Goal: Information Seeking & Learning: Learn about a topic

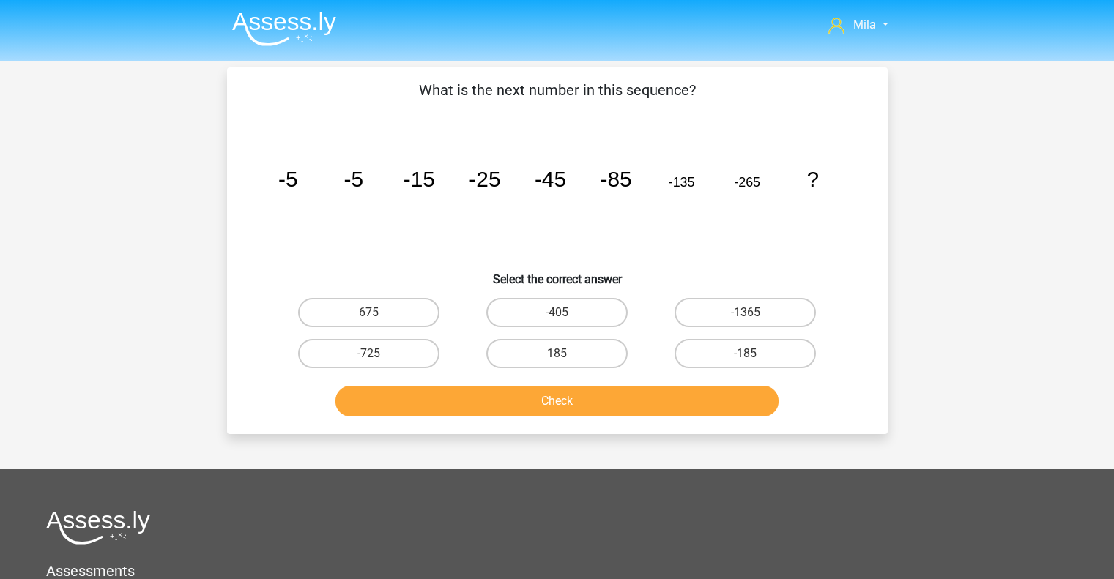
scroll to position [67, 0]
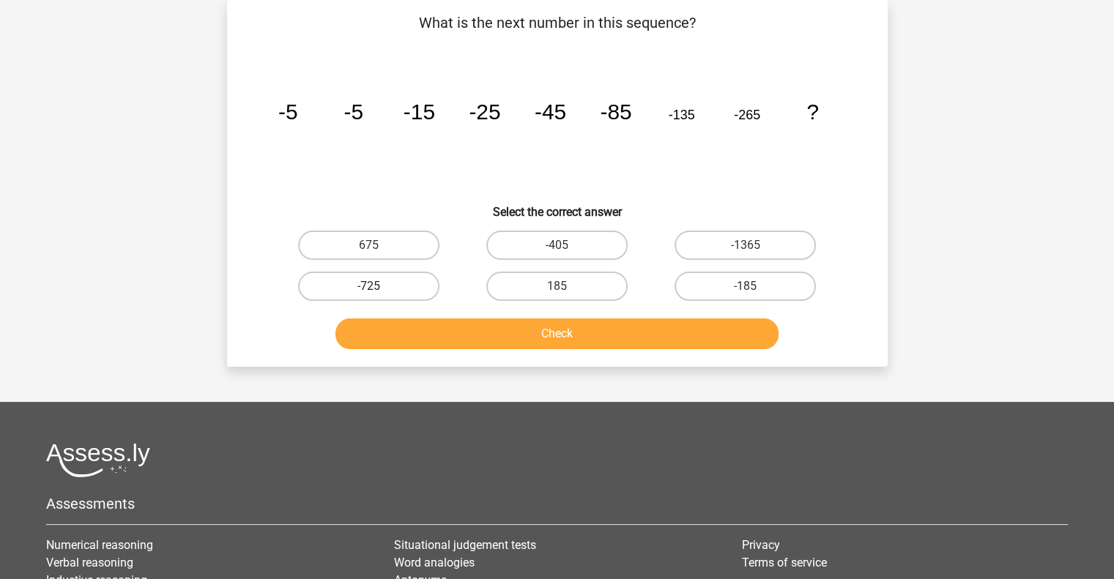
click at [416, 286] on label "-725" at bounding box center [368, 286] width 141 height 29
click at [378, 286] on input "-725" at bounding box center [373, 291] width 10 height 10
radio input "true"
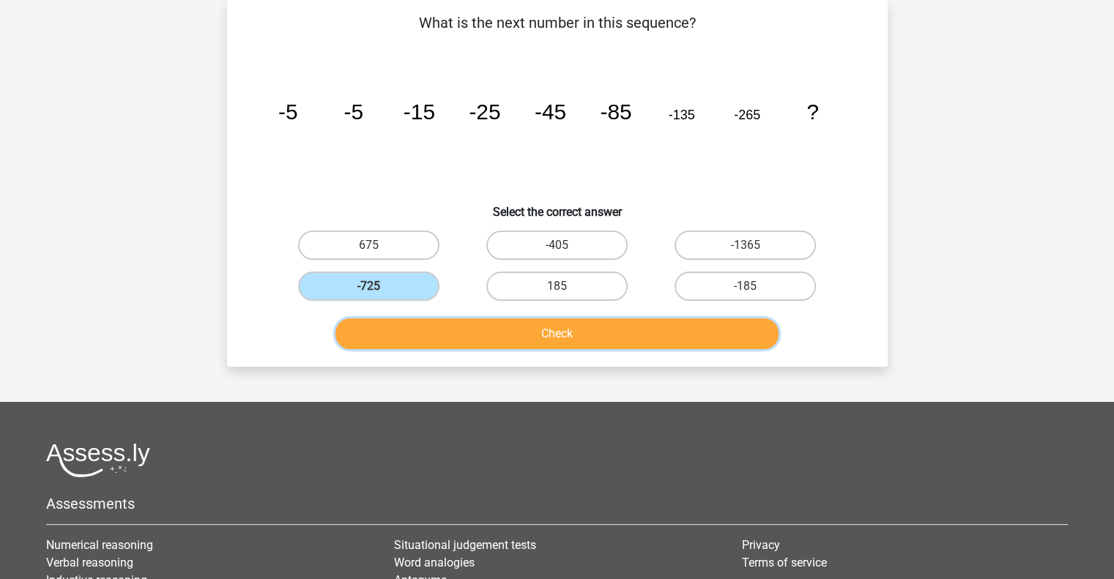
click at [482, 331] on button "Check" at bounding box center [556, 334] width 443 height 31
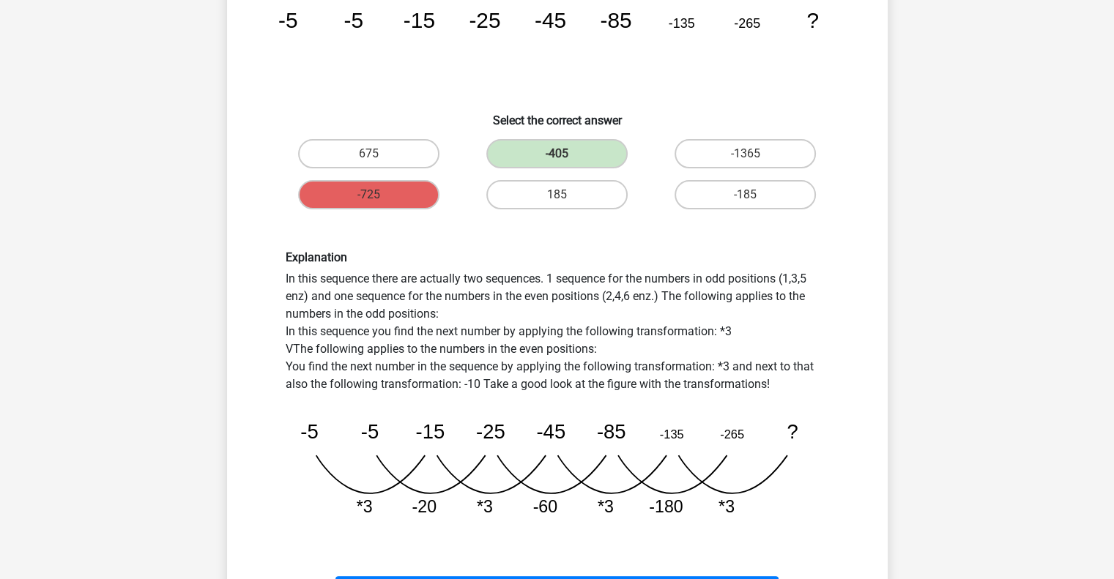
scroll to position [363, 0]
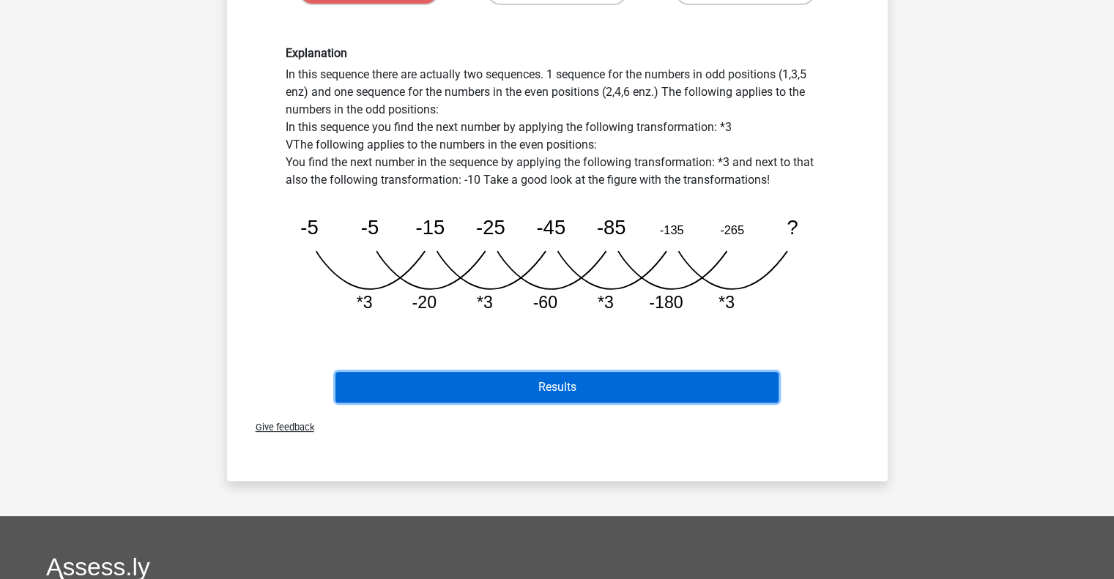
click at [536, 379] on button "Results" at bounding box center [556, 387] width 443 height 31
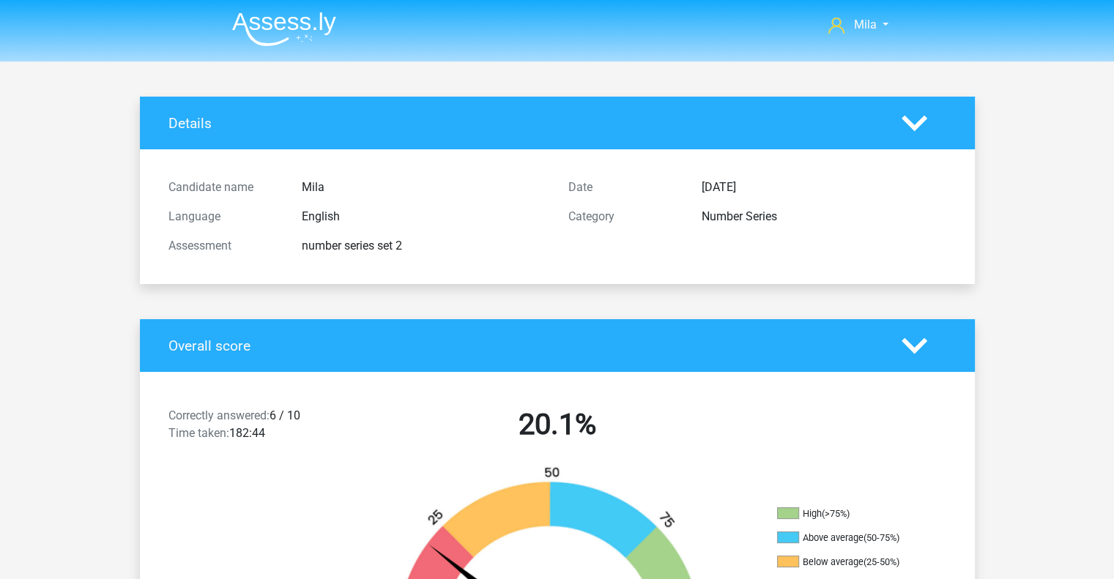
drag, startPoint x: 1123, startPoint y: 171, endPoint x: 1082, endPoint y: 75, distance: 104.3
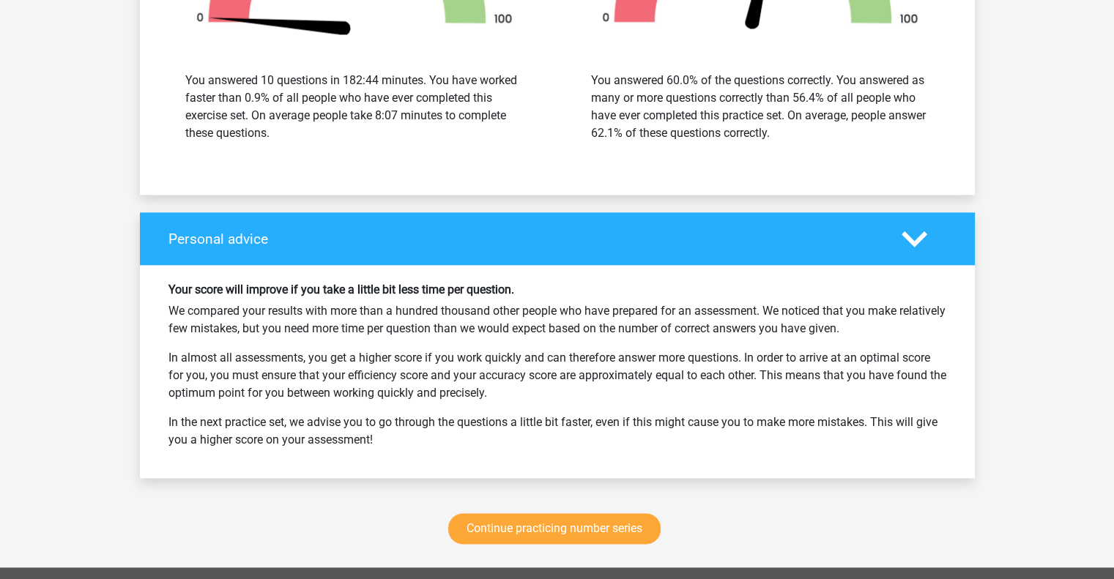
scroll to position [1804, 0]
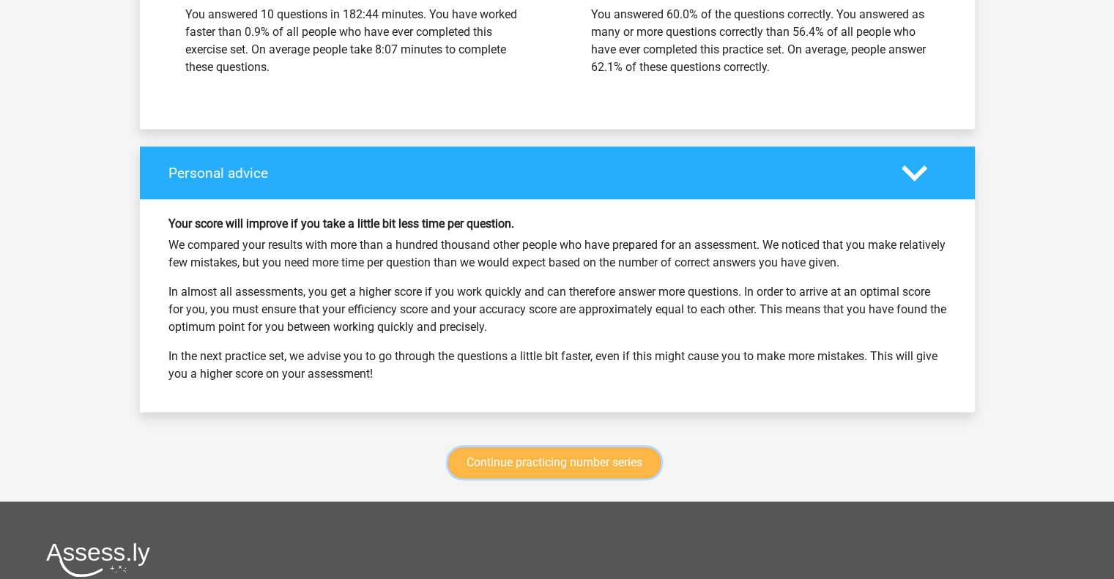
click at [637, 462] on link "Continue practicing number series" at bounding box center [554, 462] width 212 height 31
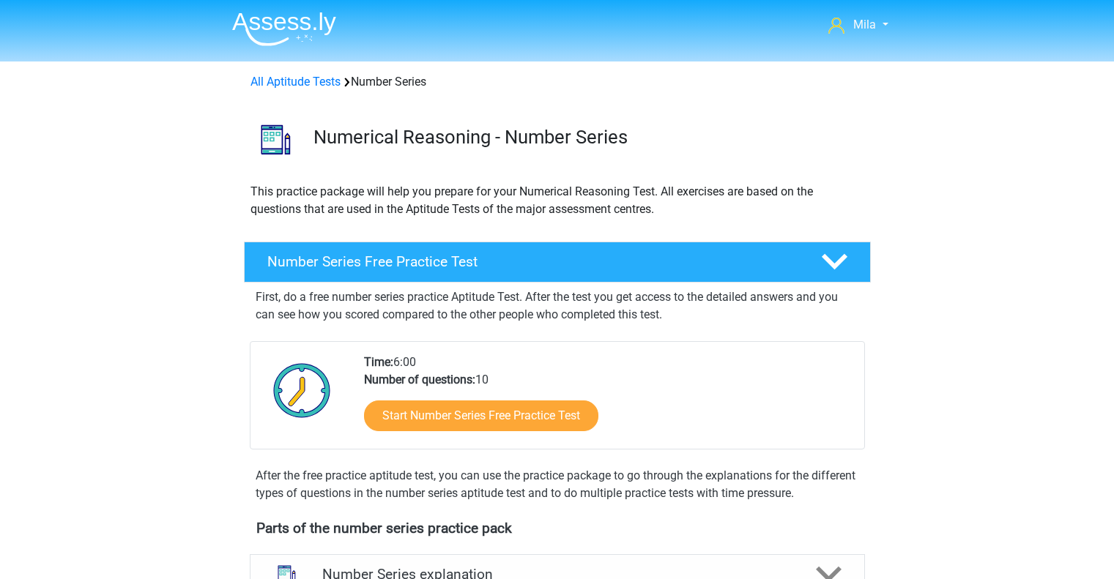
scroll to position [601, 0]
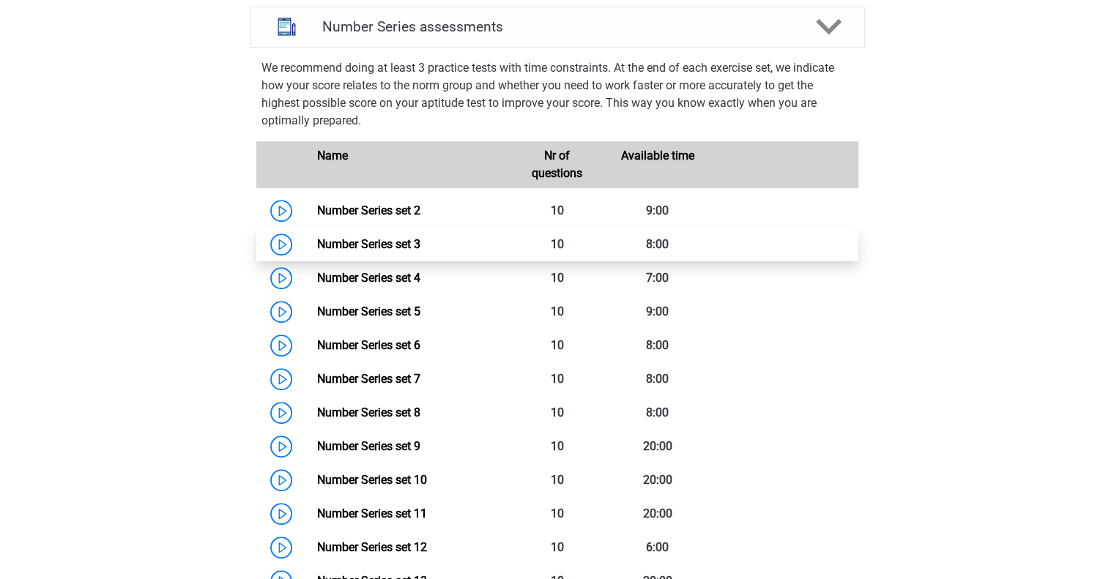
click at [416, 245] on link "Number Series set 3" at bounding box center [368, 244] width 103 height 14
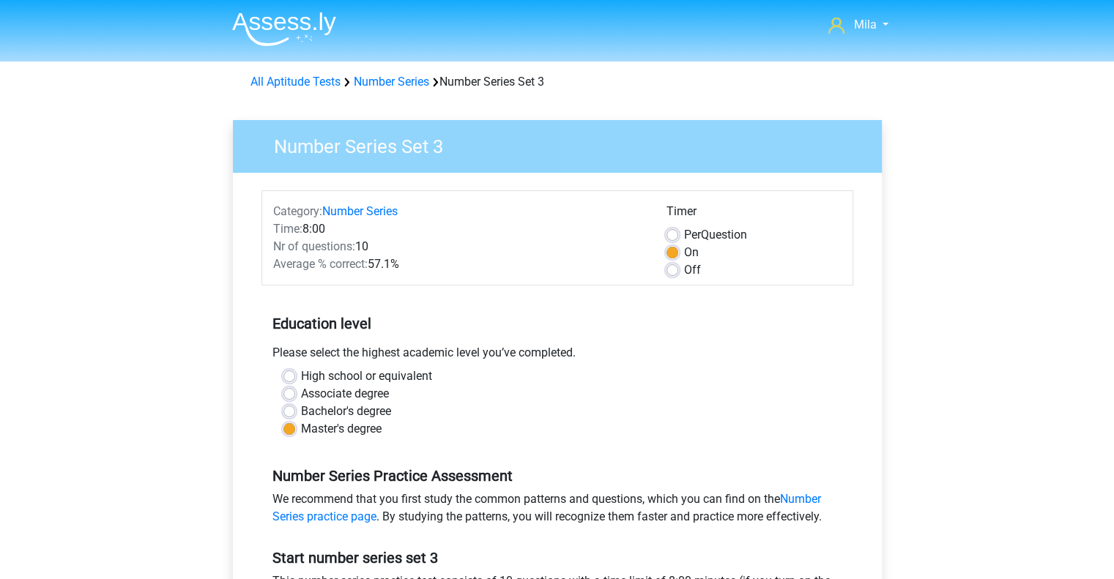
scroll to position [103, 0]
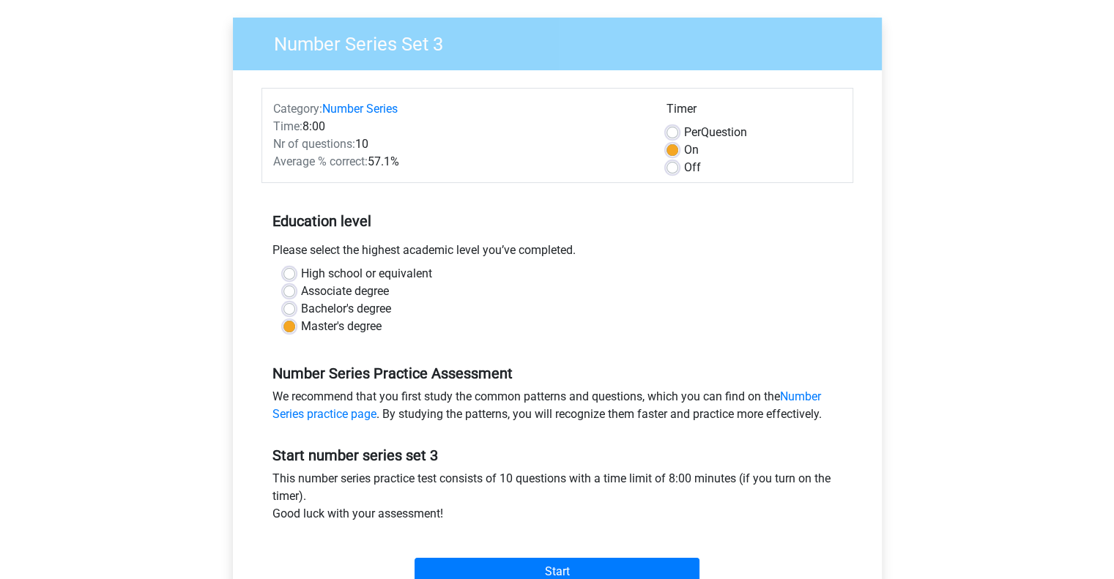
click at [684, 164] on label "Off" at bounding box center [692, 168] width 17 height 18
click at [669, 164] on input "Off" at bounding box center [672, 166] width 12 height 15
radio input "true"
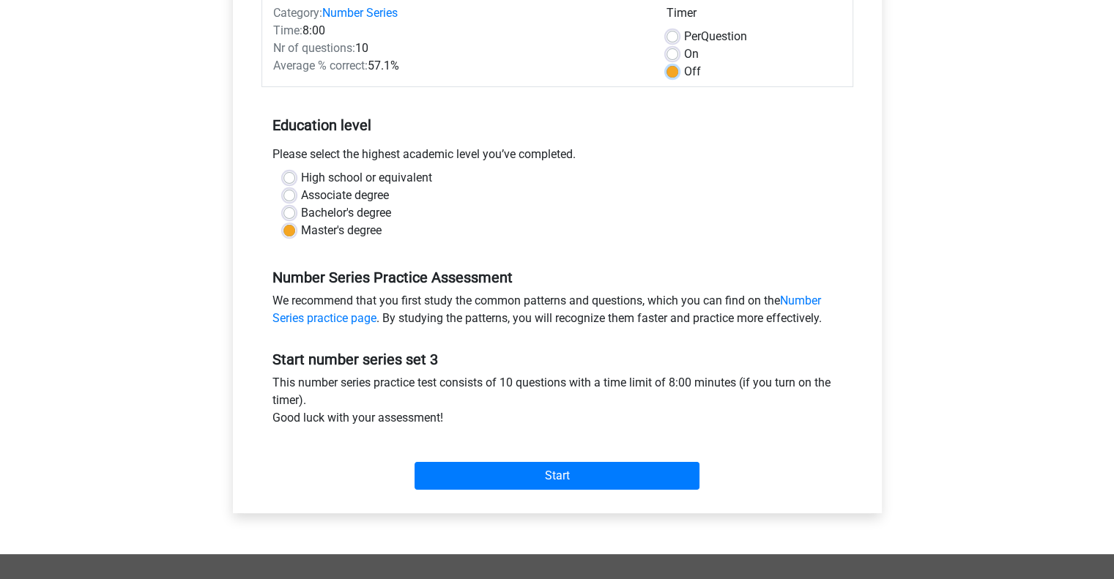
scroll to position [270, 0]
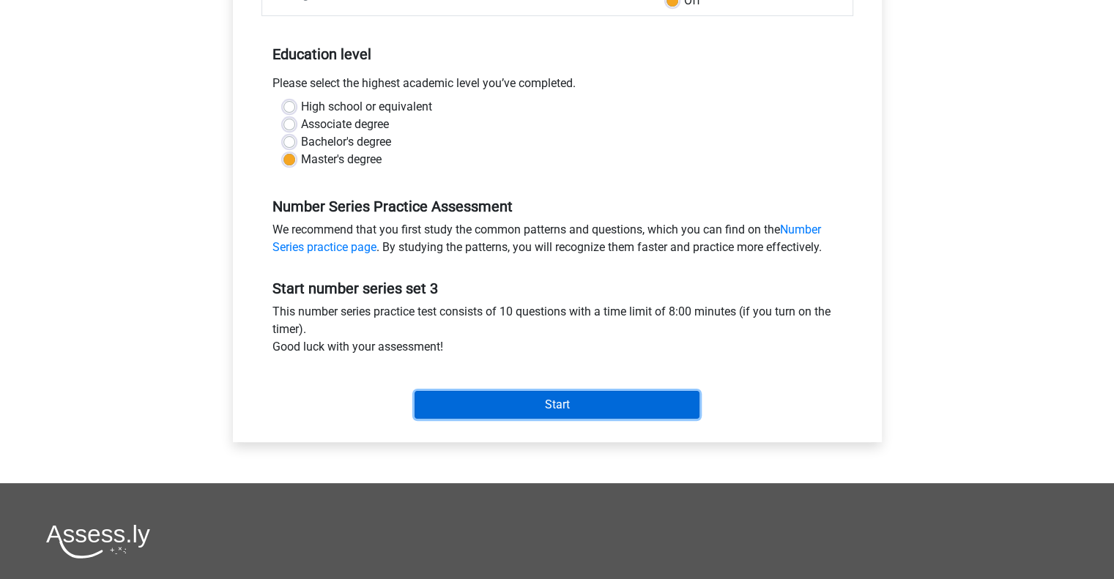
click at [626, 404] on input "Start" at bounding box center [557, 405] width 285 height 28
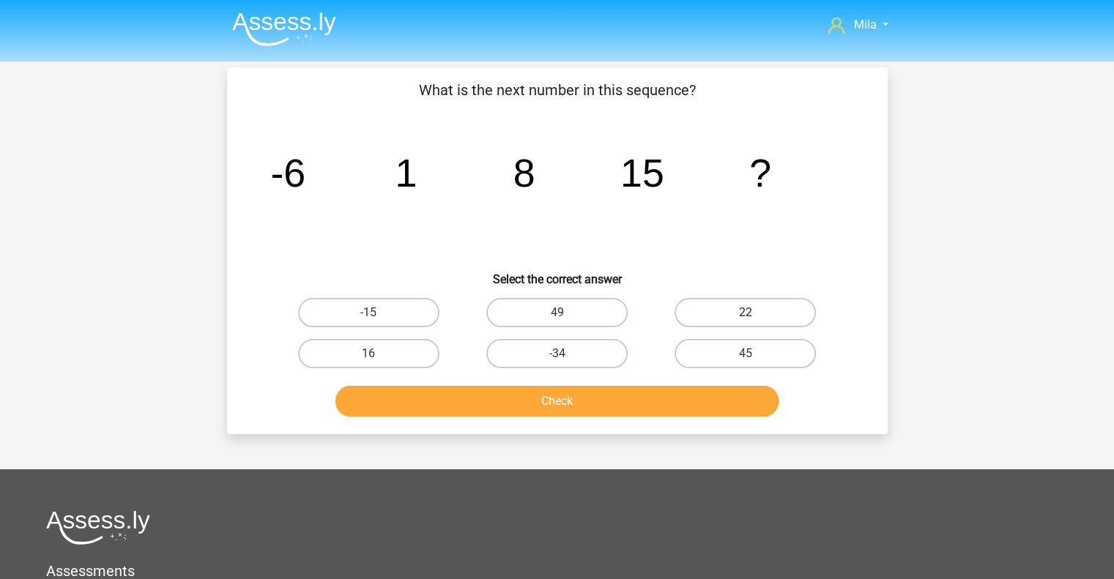
click at [732, 313] on label "22" at bounding box center [745, 312] width 141 height 29
click at [746, 313] on input "22" at bounding box center [751, 318] width 10 height 10
radio input "true"
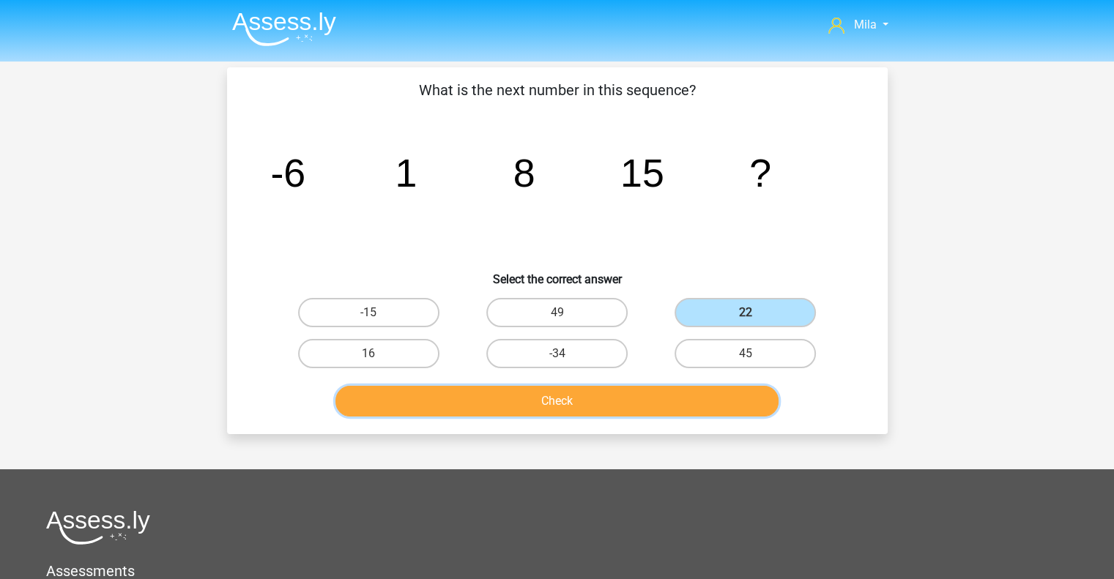
click at [626, 404] on button "Check" at bounding box center [556, 401] width 443 height 31
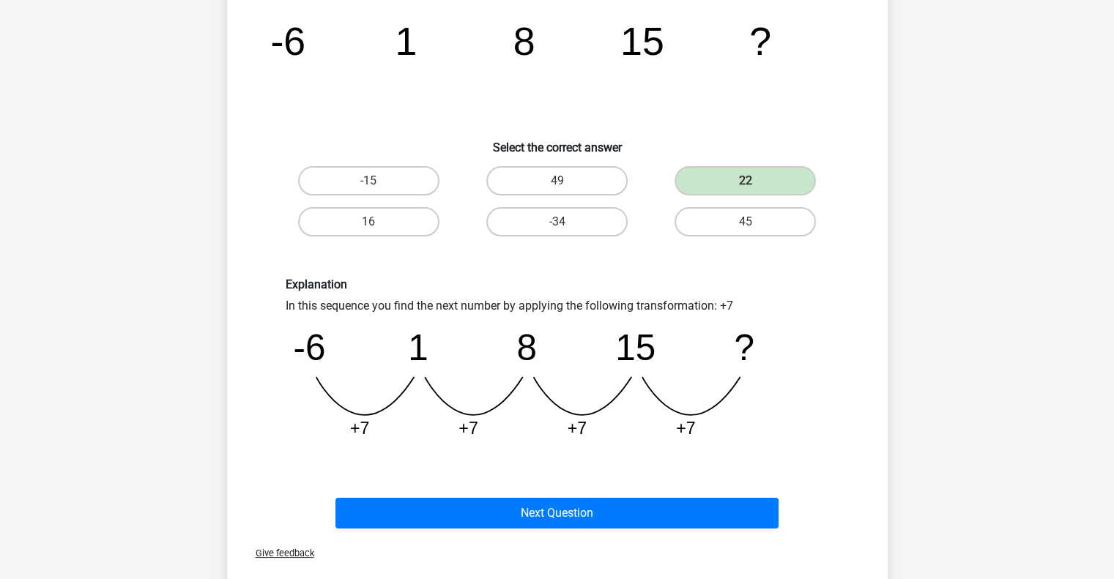
scroll to position [134, 0]
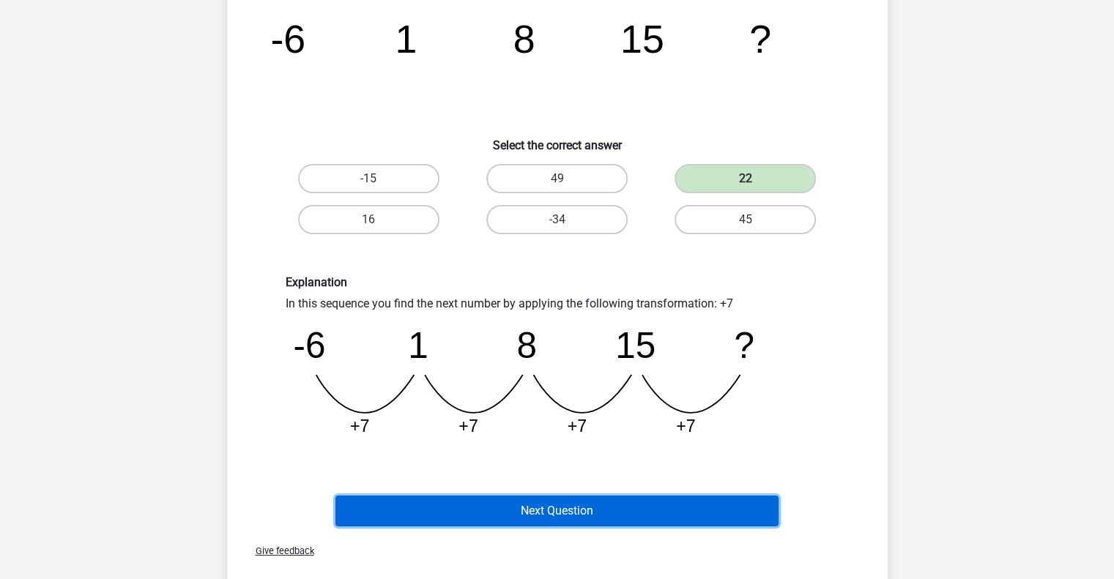
click at [584, 503] on button "Next Question" at bounding box center [556, 511] width 443 height 31
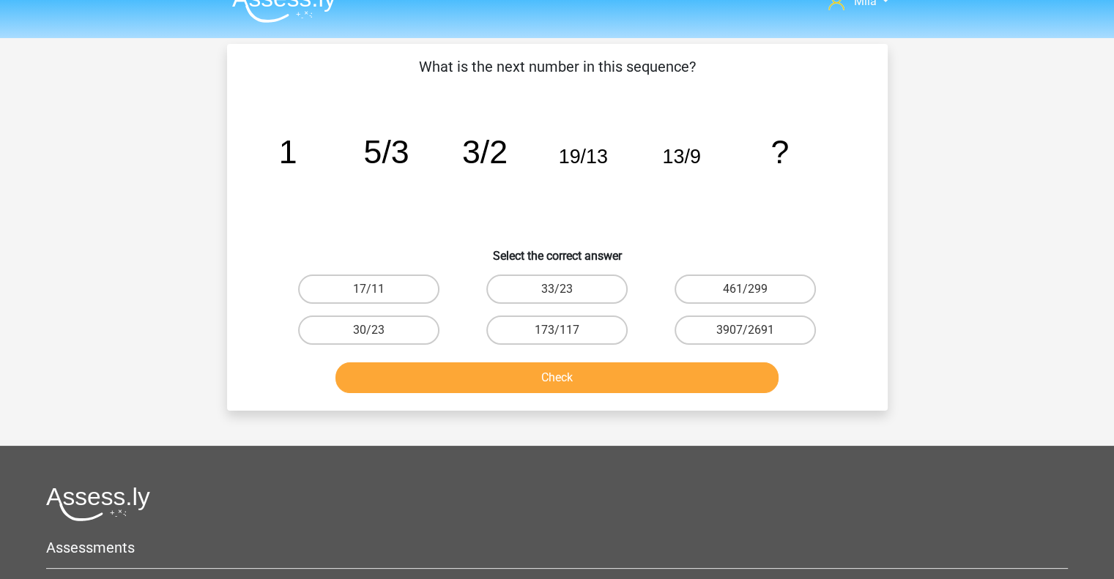
scroll to position [14, 0]
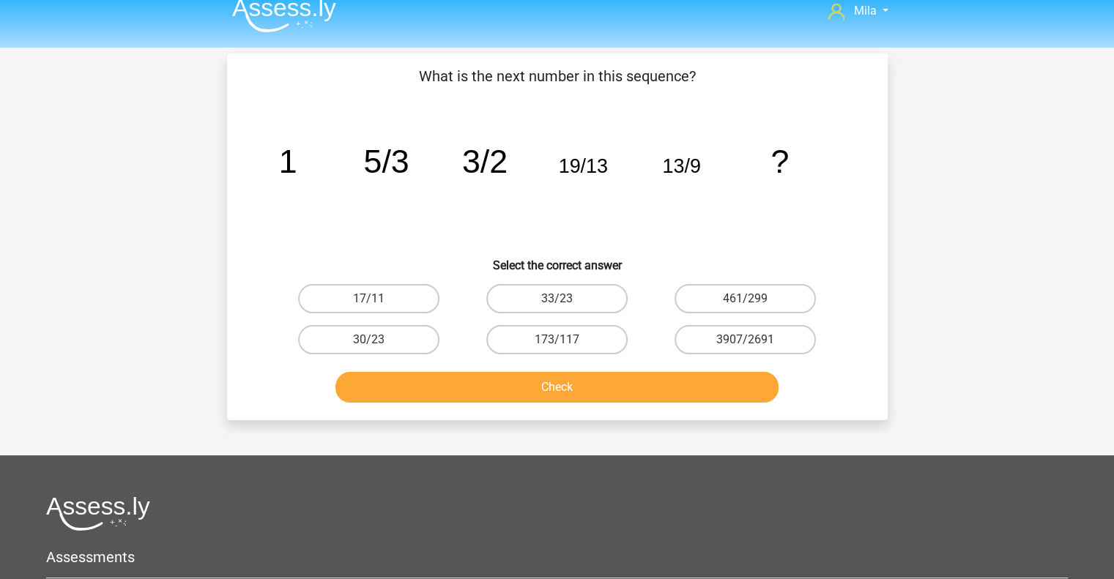
click at [557, 302] on input "33/23" at bounding box center [562, 304] width 10 height 10
radio input "true"
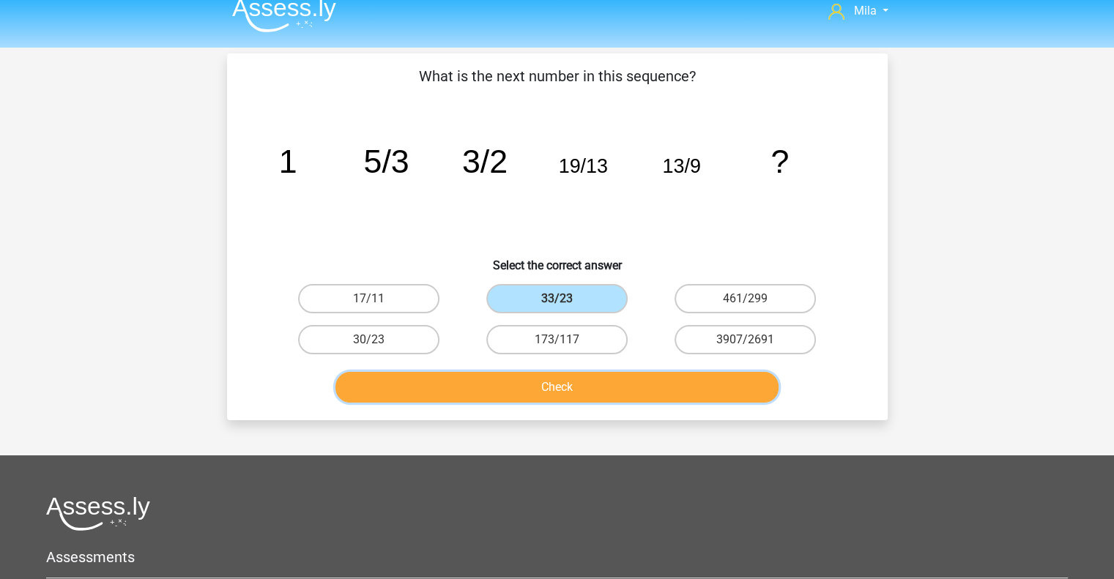
click at [571, 392] on button "Check" at bounding box center [556, 387] width 443 height 31
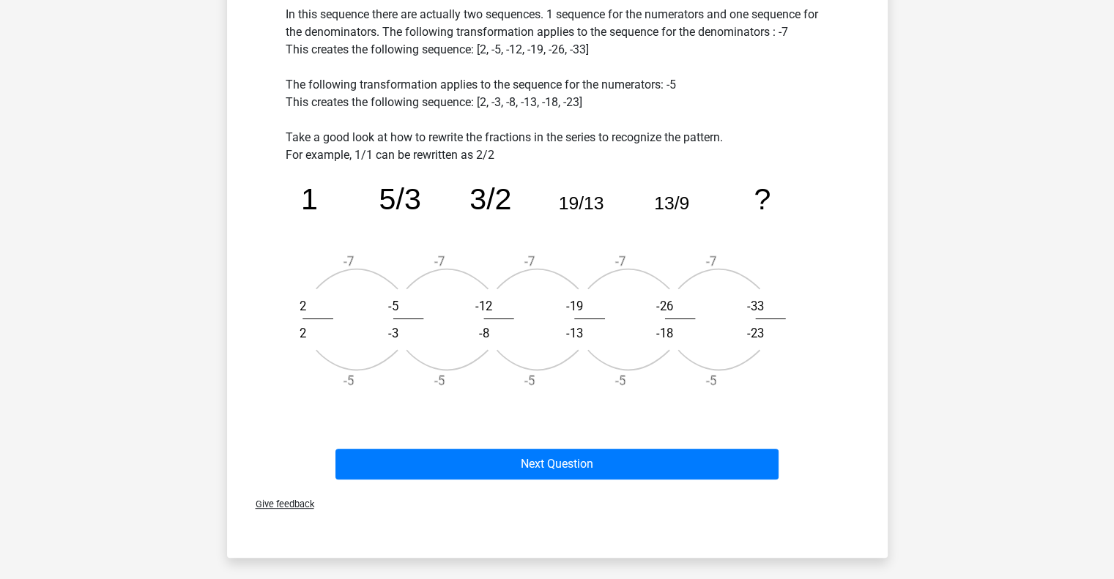
scroll to position [425, 0]
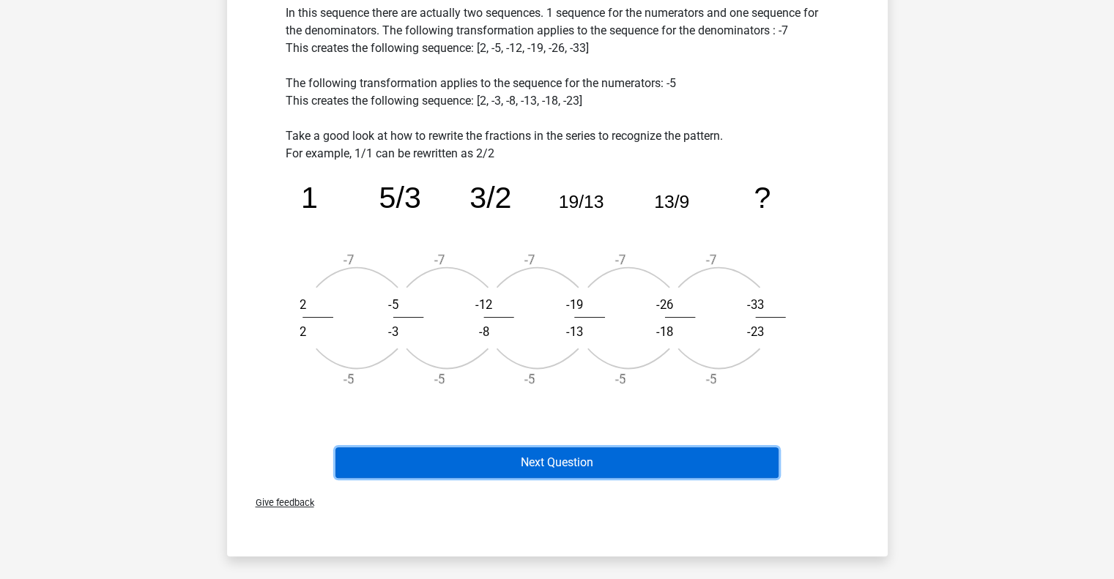
click at [587, 469] on button "Next Question" at bounding box center [556, 462] width 443 height 31
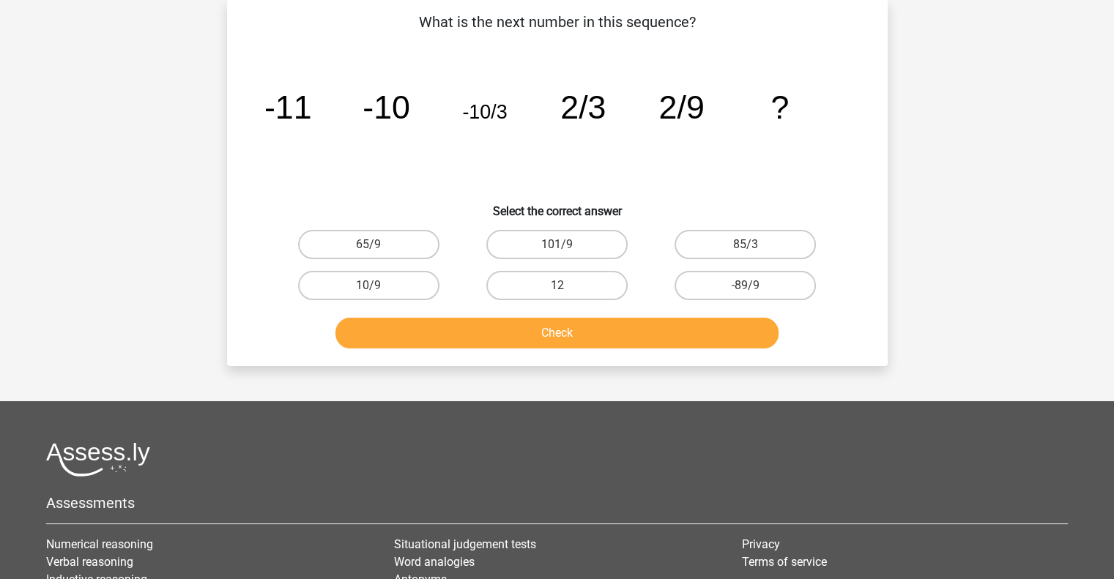
scroll to position [67, 0]
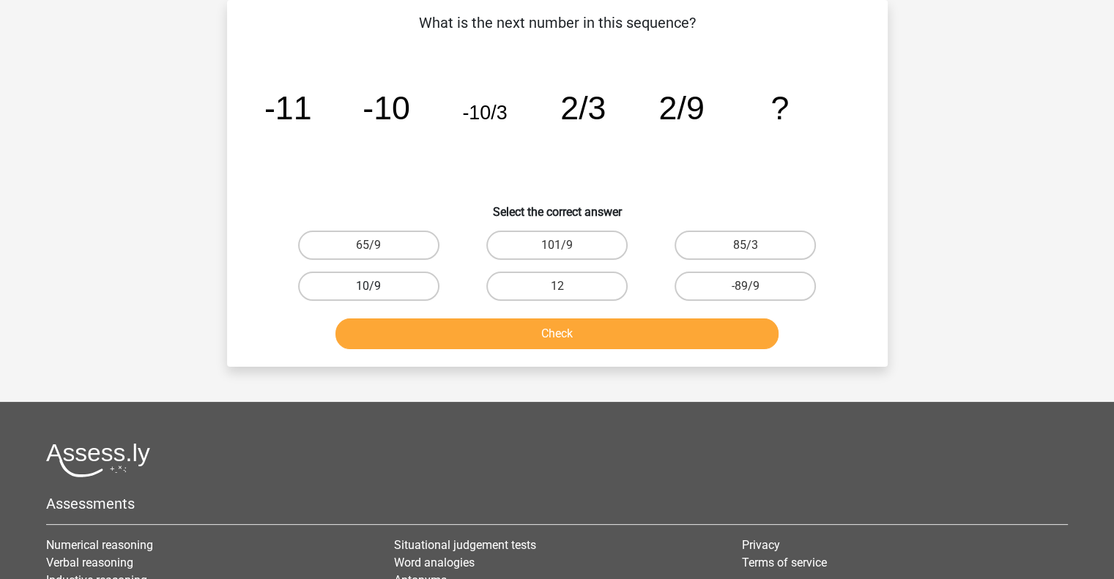
click at [395, 286] on label "10/9" at bounding box center [368, 286] width 141 height 29
click at [378, 286] on input "10/9" at bounding box center [373, 291] width 10 height 10
radio input "true"
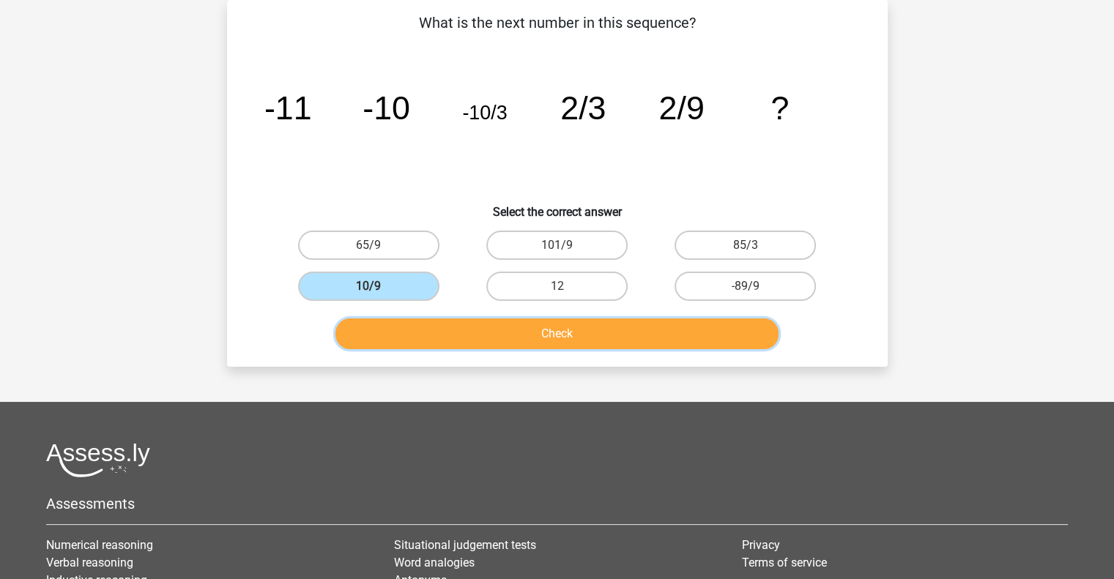
click at [546, 336] on button "Check" at bounding box center [556, 334] width 443 height 31
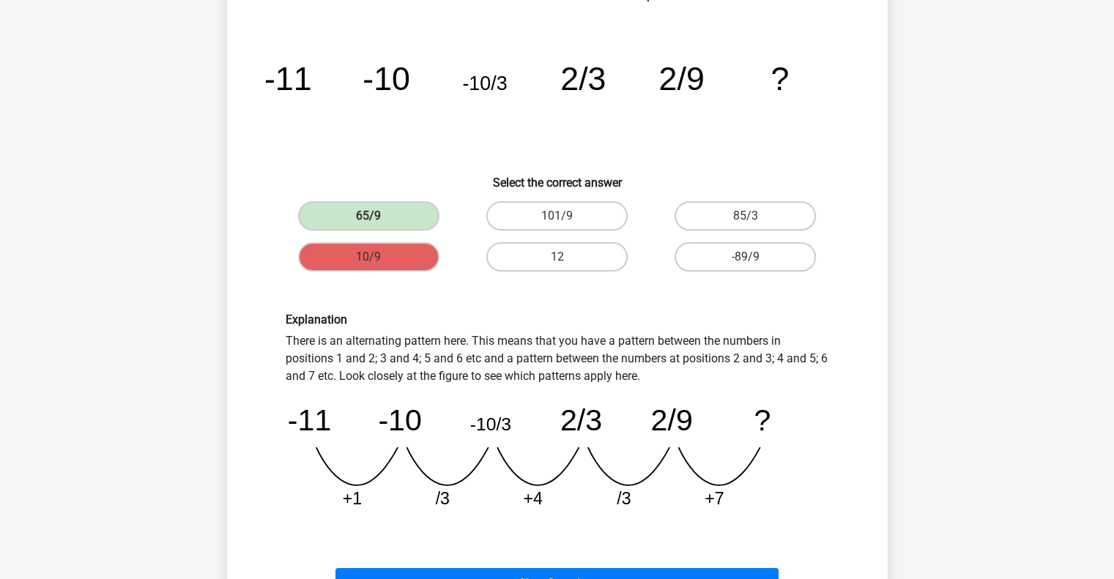
scroll to position [126, 0]
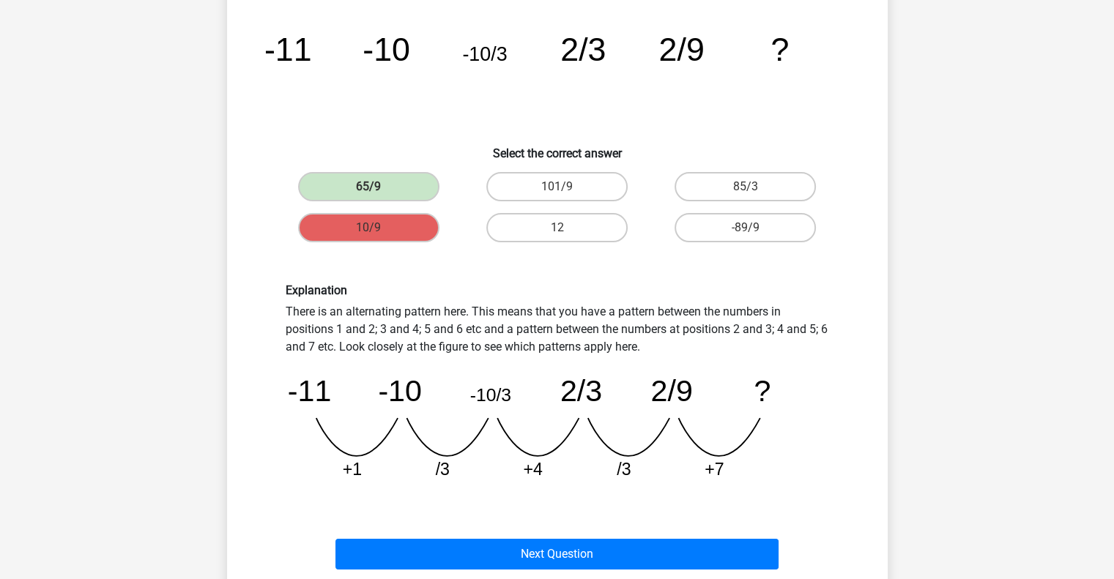
drag, startPoint x: 296, startPoint y: 382, endPoint x: 406, endPoint y: 363, distance: 111.5
drag, startPoint x: 406, startPoint y: 363, endPoint x: 404, endPoint y: 399, distance: 36.6
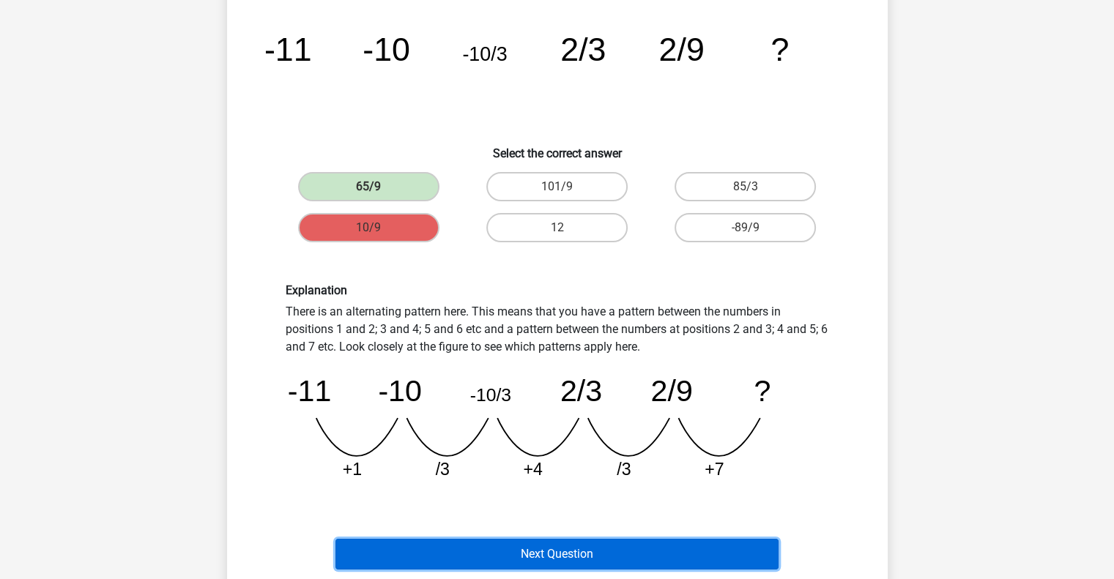
drag, startPoint x: 404, startPoint y: 399, endPoint x: 564, endPoint y: 556, distance: 223.7
click at [564, 556] on button "Next Question" at bounding box center [556, 554] width 443 height 31
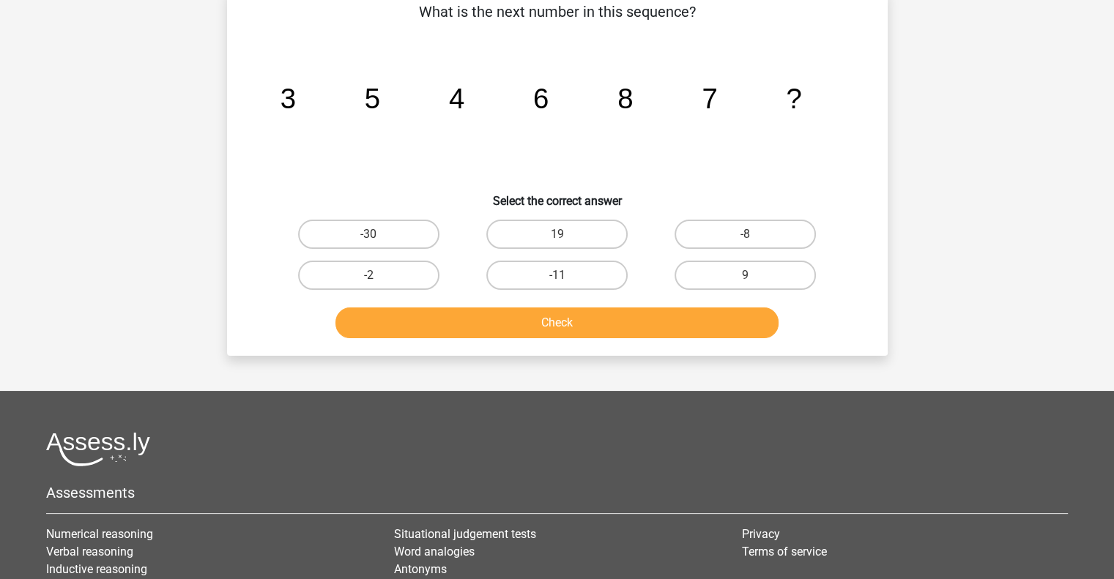
scroll to position [67, 0]
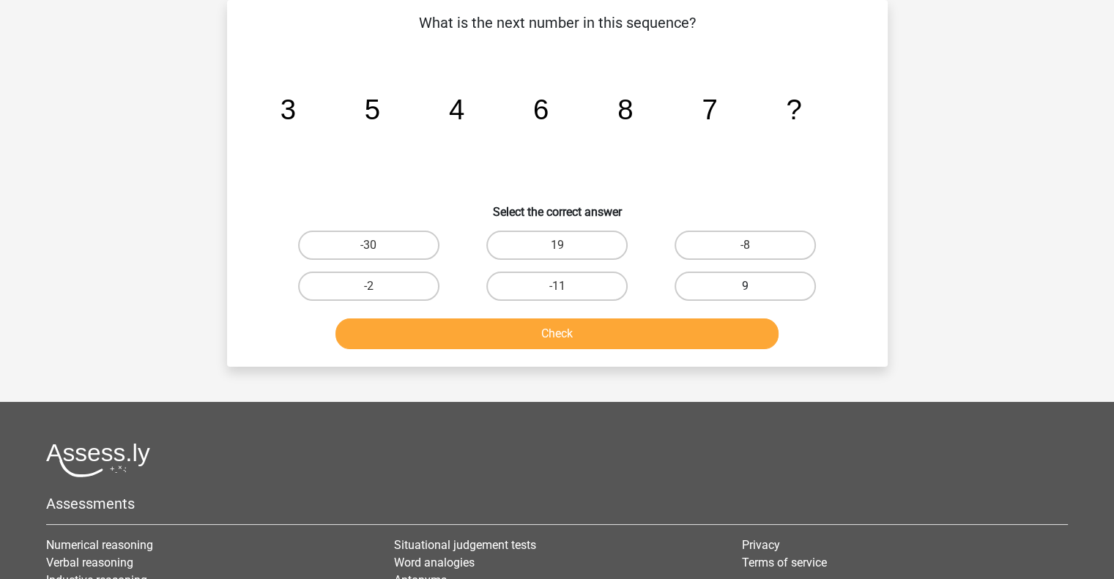
click at [759, 286] on label "9" at bounding box center [745, 286] width 141 height 29
click at [755, 286] on input "9" at bounding box center [751, 291] width 10 height 10
radio input "true"
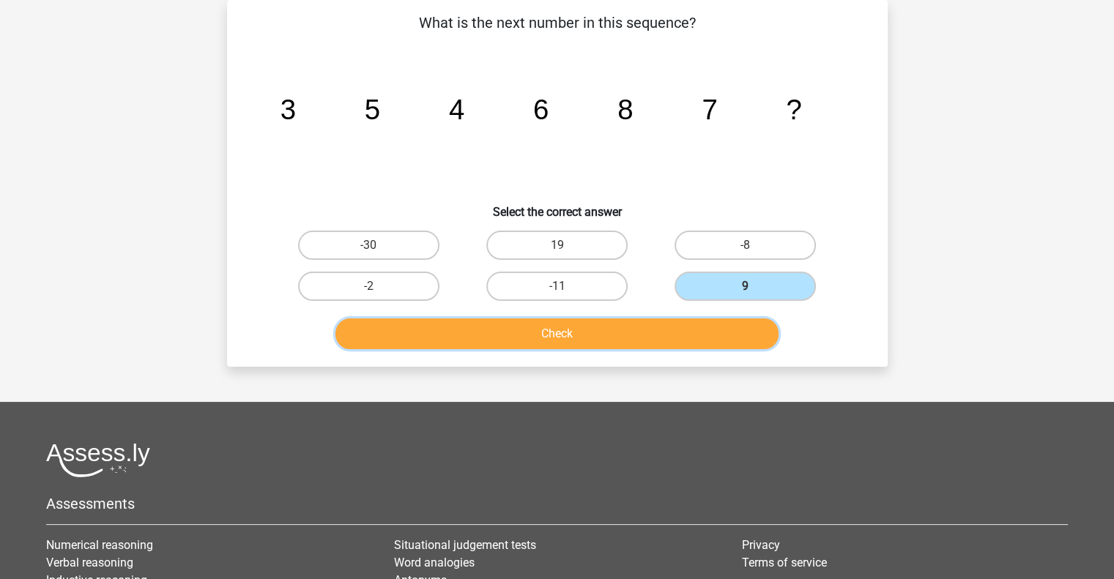
click at [718, 324] on button "Check" at bounding box center [556, 334] width 443 height 31
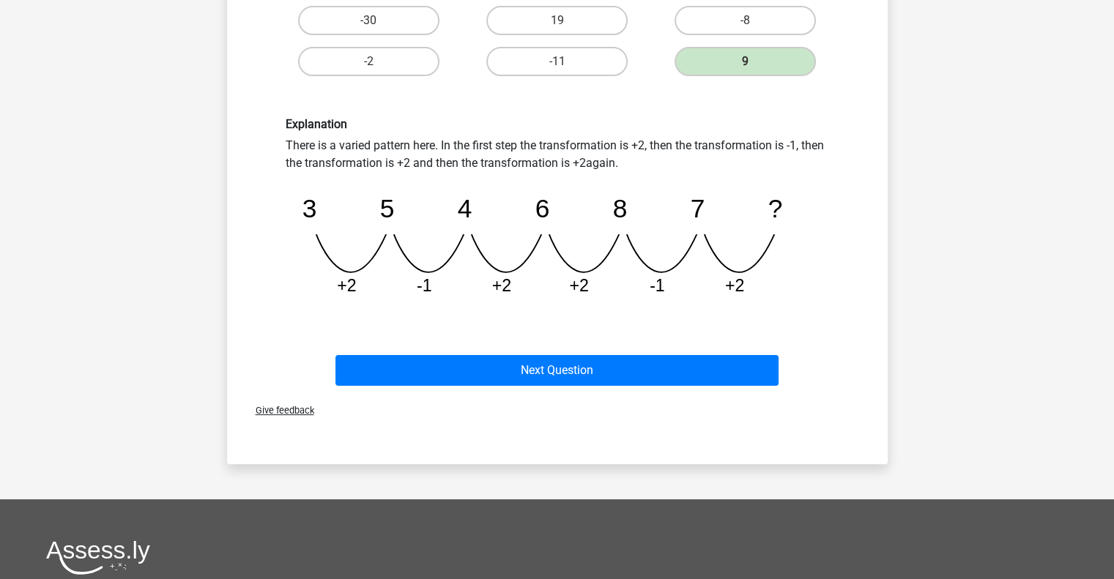
scroll to position [293, 0]
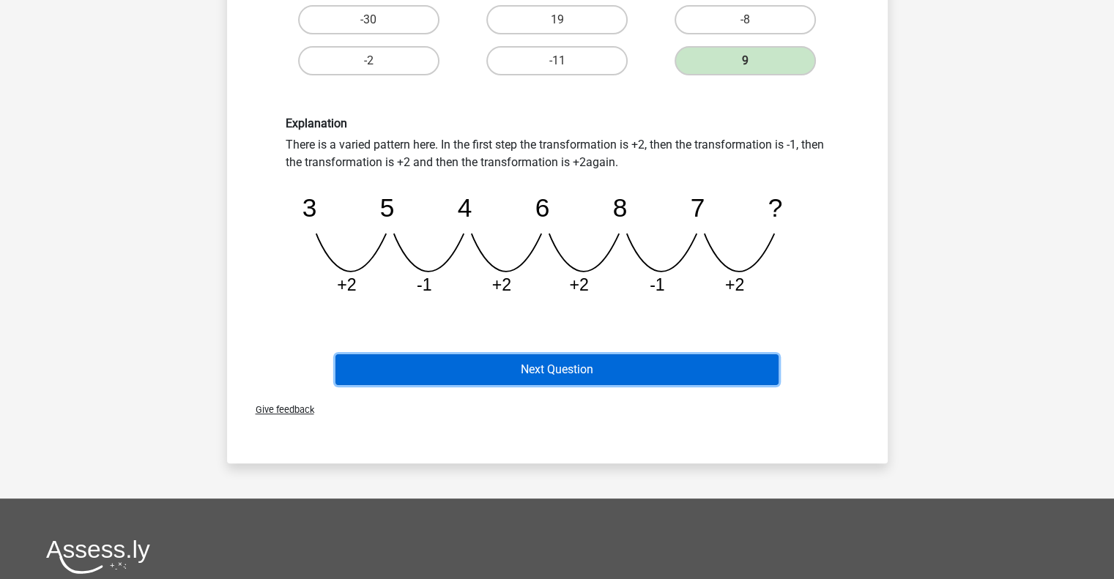
click at [765, 362] on button "Next Question" at bounding box center [556, 369] width 443 height 31
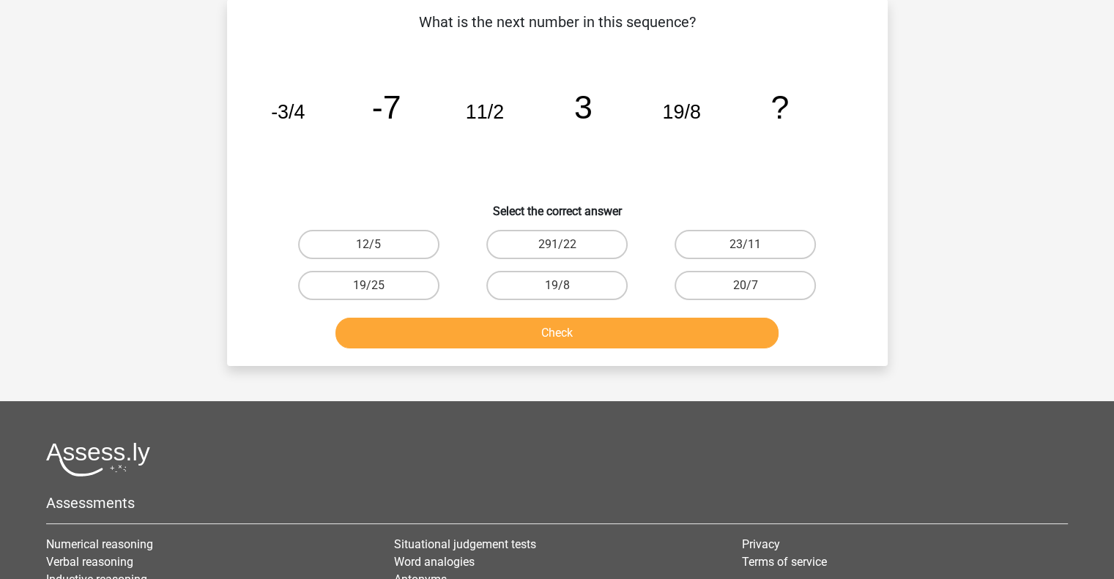
scroll to position [67, 0]
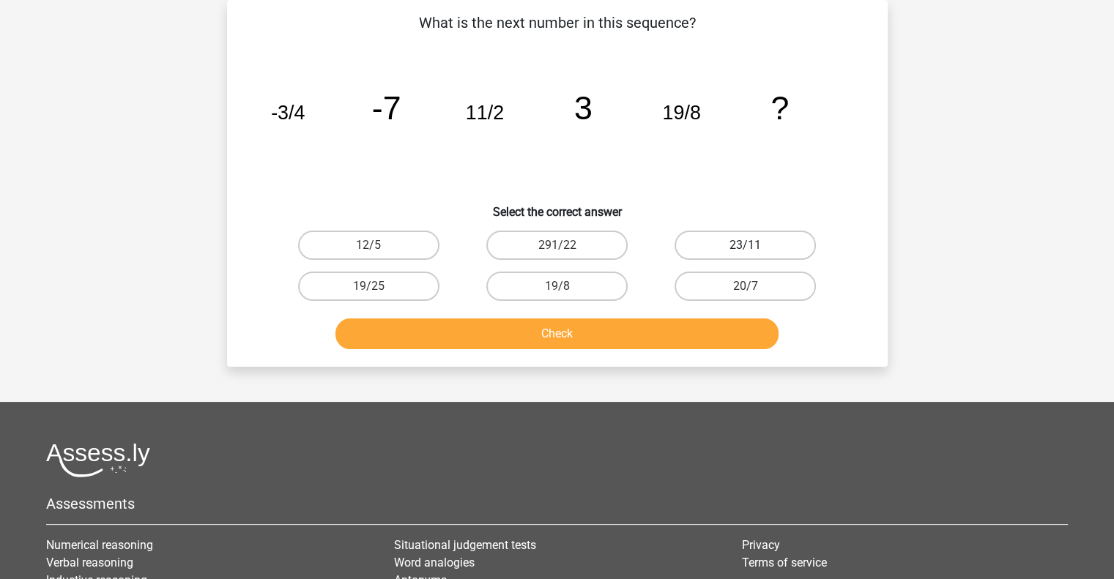
click at [769, 248] on label "23/11" at bounding box center [745, 245] width 141 height 29
click at [755, 248] on input "23/11" at bounding box center [751, 250] width 10 height 10
radio input "true"
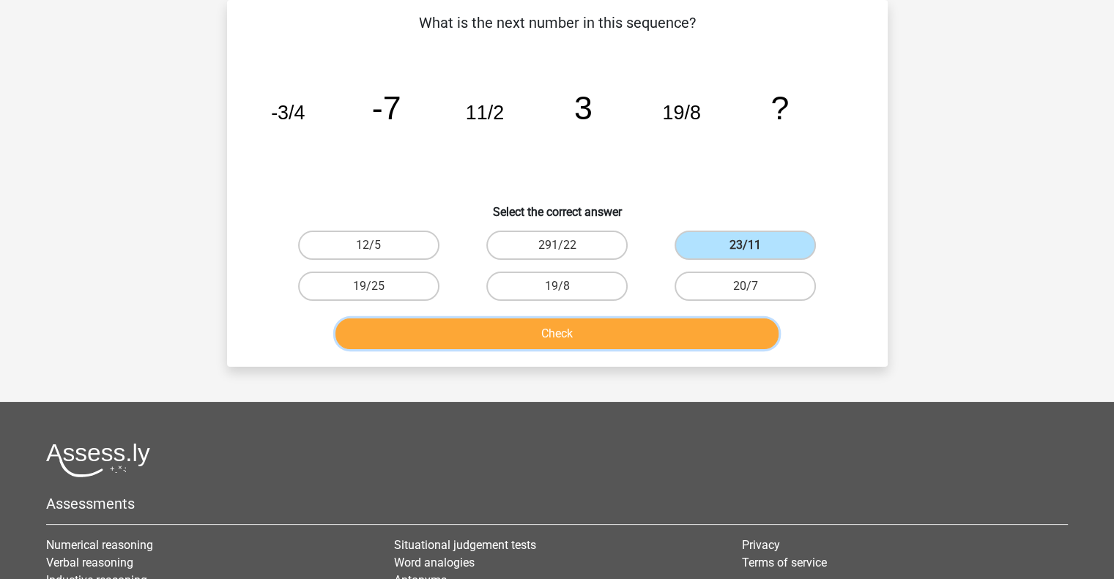
click at [691, 338] on button "Check" at bounding box center [556, 334] width 443 height 31
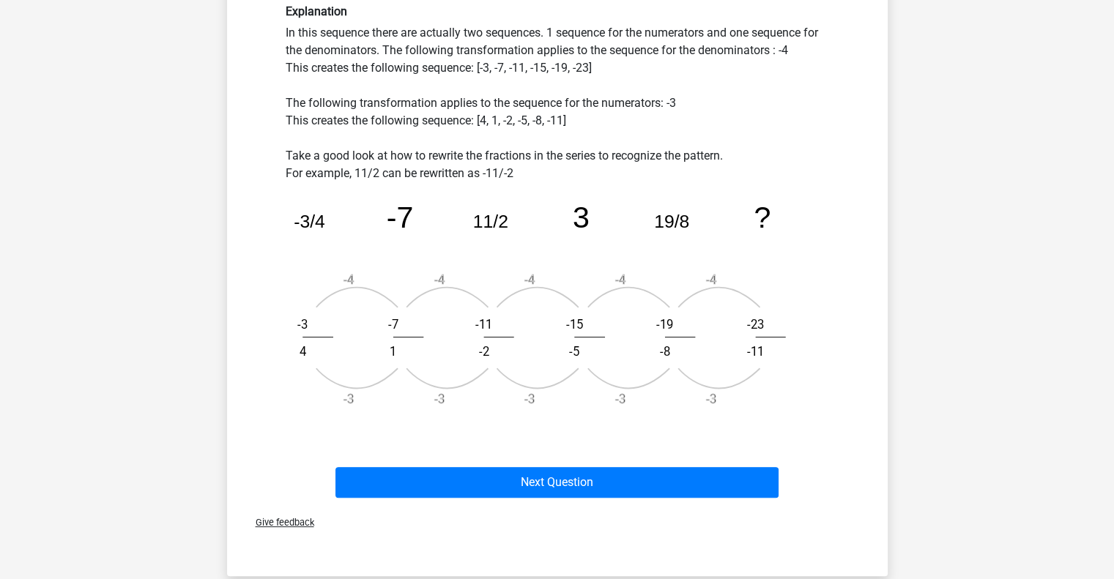
scroll to position [408, 0]
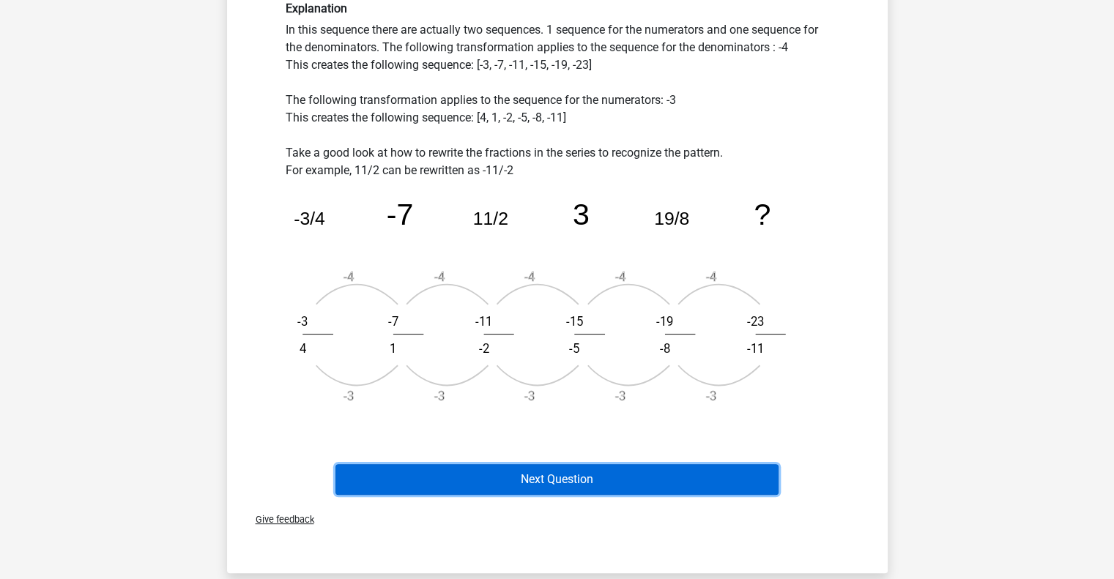
click at [571, 488] on button "Next Question" at bounding box center [556, 479] width 443 height 31
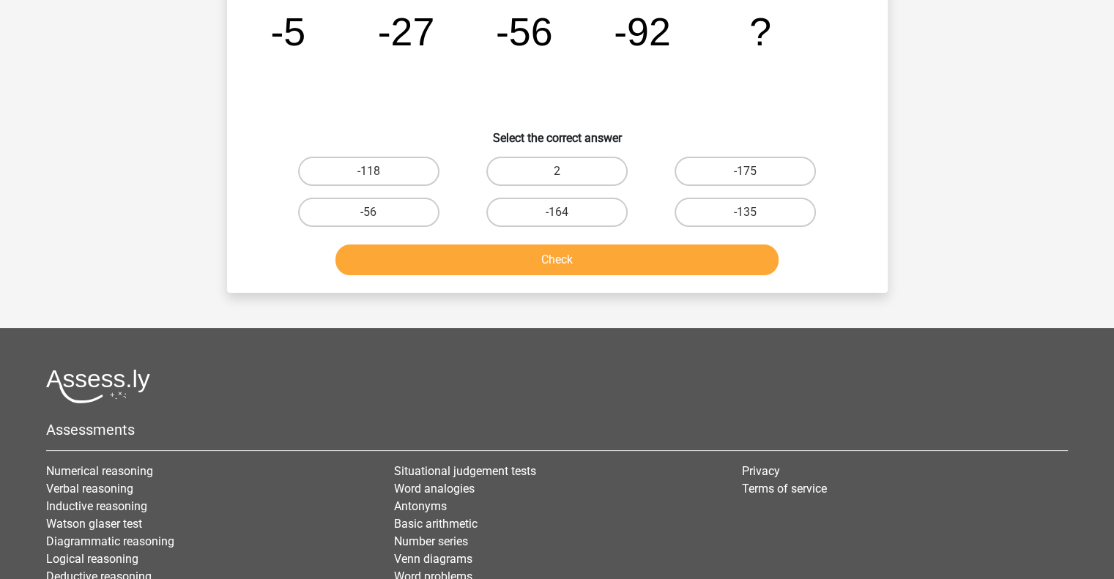
scroll to position [67, 0]
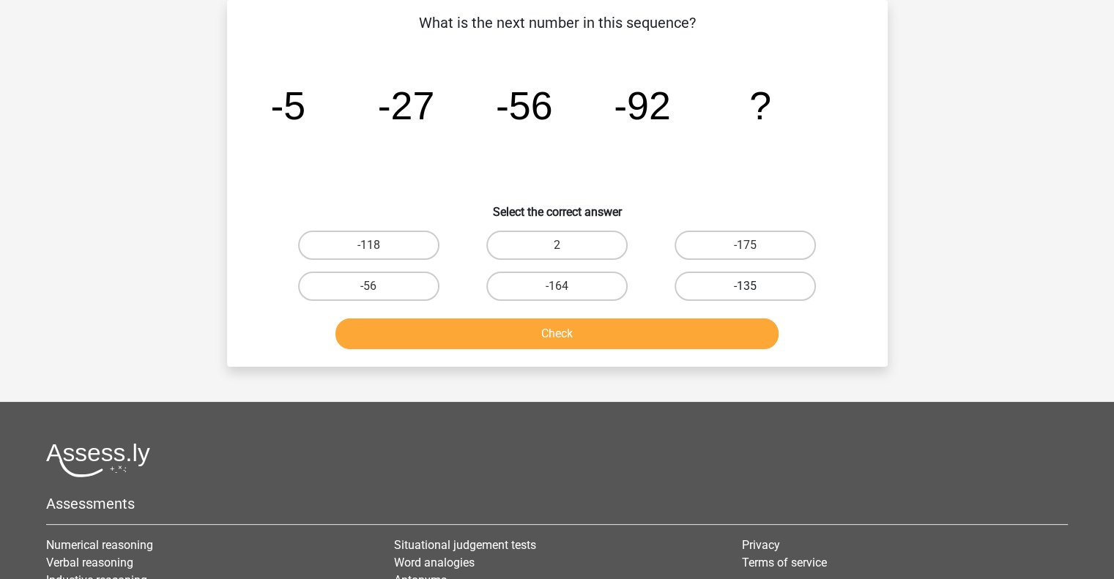
click at [702, 281] on label "-135" at bounding box center [745, 286] width 141 height 29
click at [746, 286] on input "-135" at bounding box center [751, 291] width 10 height 10
radio input "true"
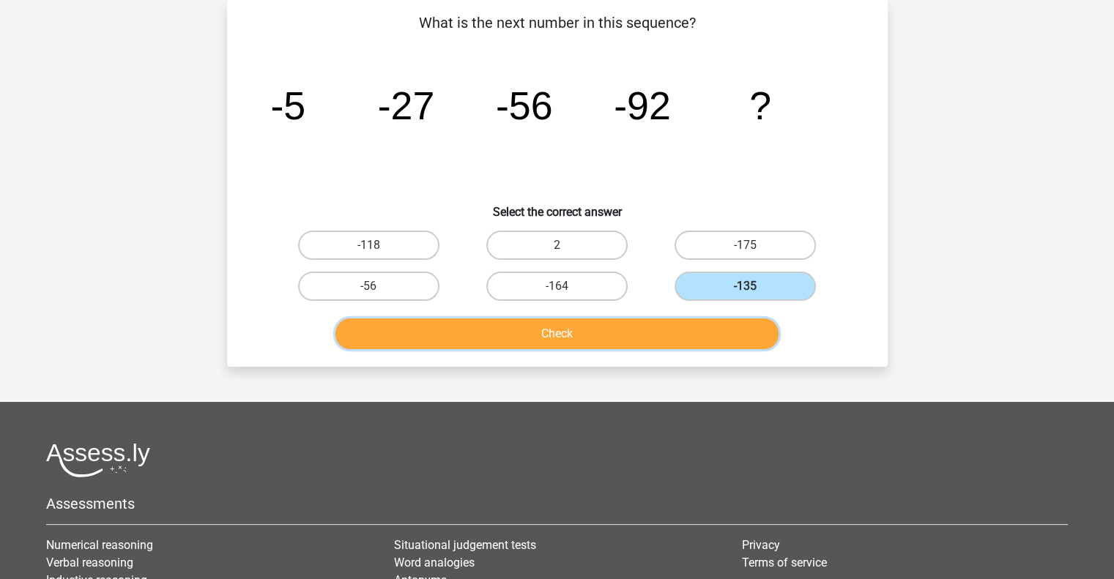
click at [627, 344] on button "Check" at bounding box center [556, 334] width 443 height 31
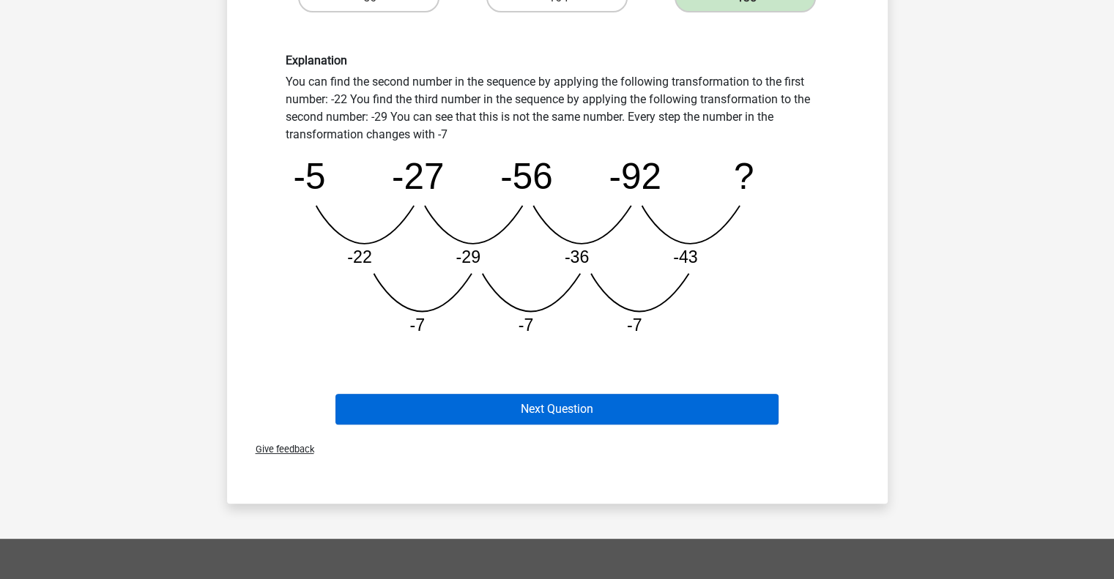
scroll to position [359, 0]
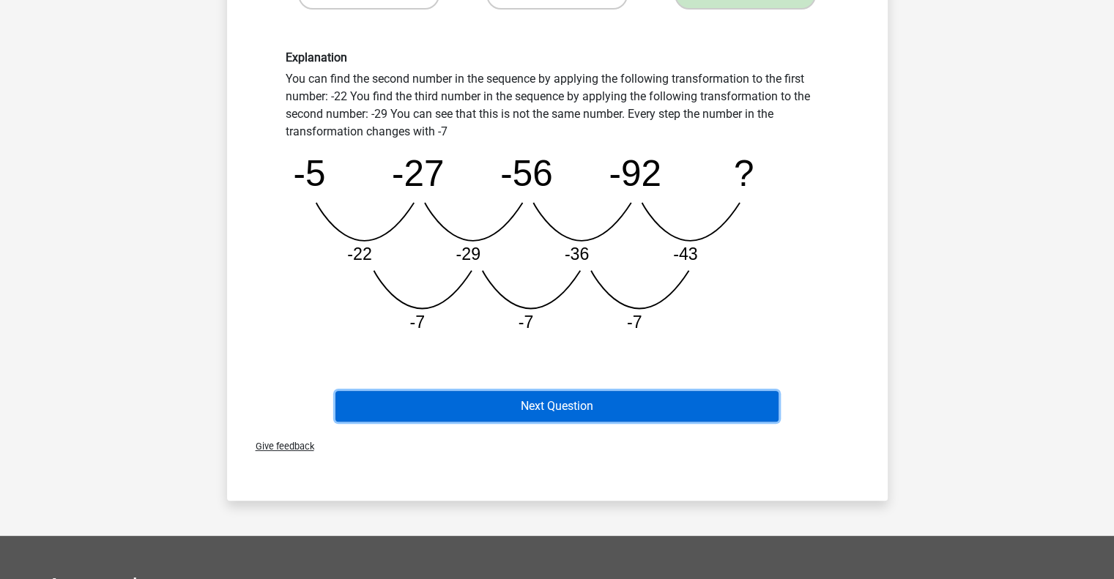
click at [642, 412] on button "Next Question" at bounding box center [556, 406] width 443 height 31
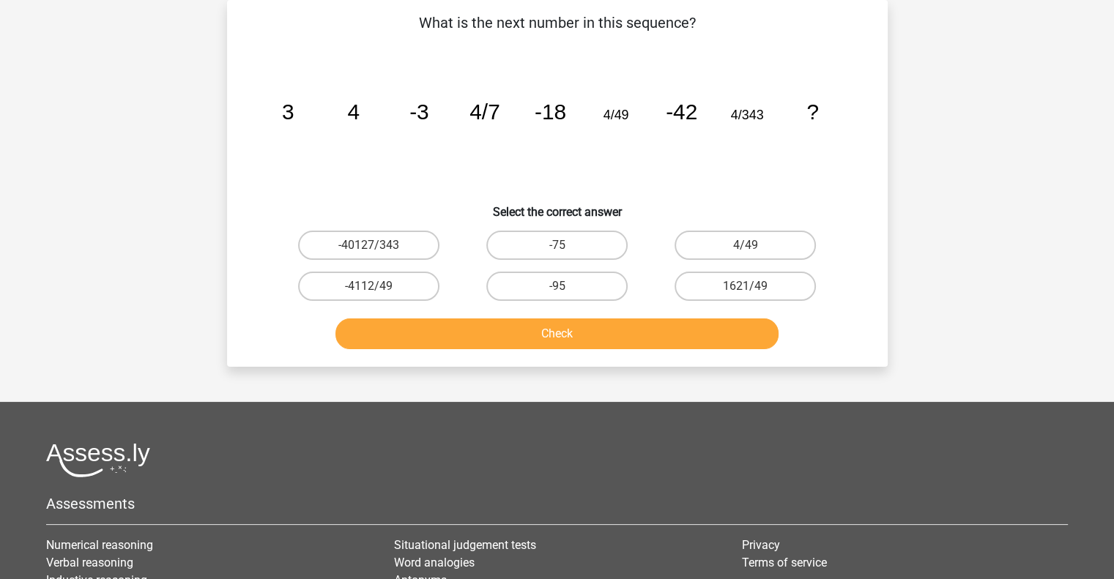
scroll to position [0, 0]
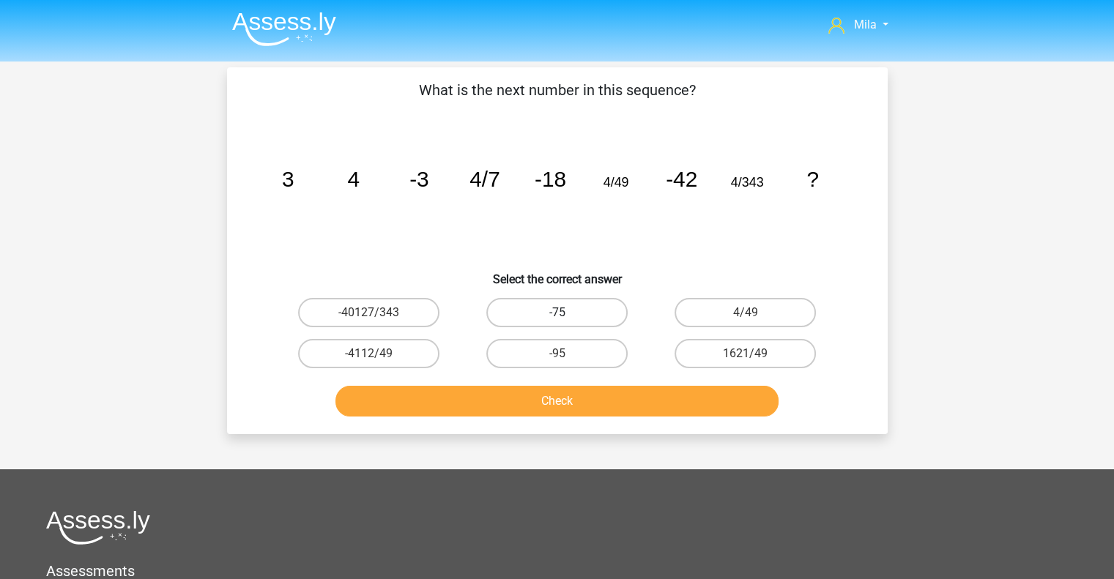
click at [590, 307] on label "-75" at bounding box center [556, 312] width 141 height 29
click at [566, 313] on input "-75" at bounding box center [562, 318] width 10 height 10
radio input "true"
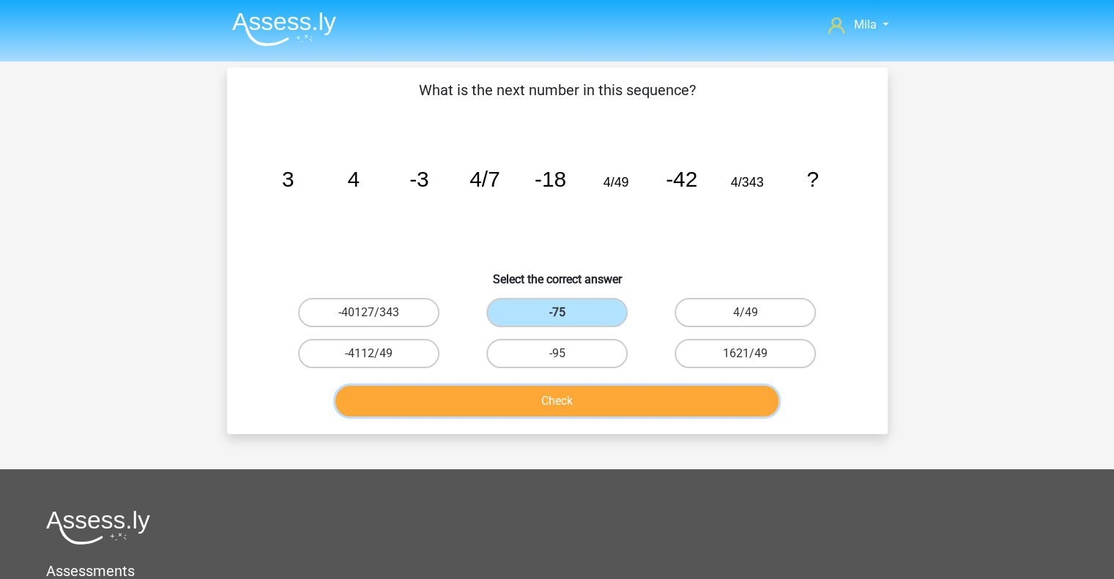
click at [568, 396] on button "Check" at bounding box center [556, 401] width 443 height 31
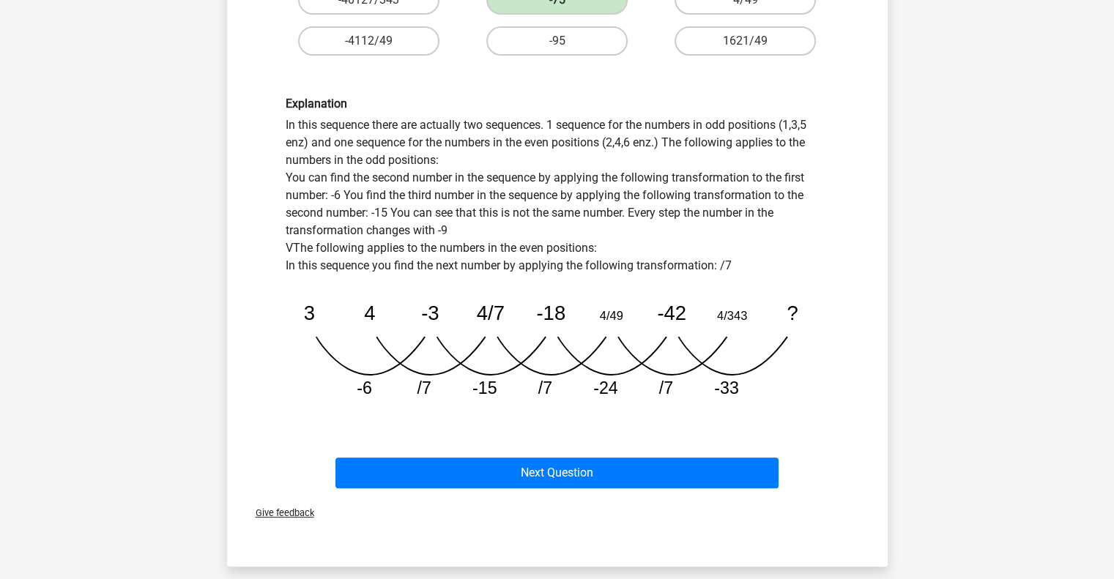
scroll to position [314, 0]
